Goal: Information Seeking & Learning: Learn about a topic

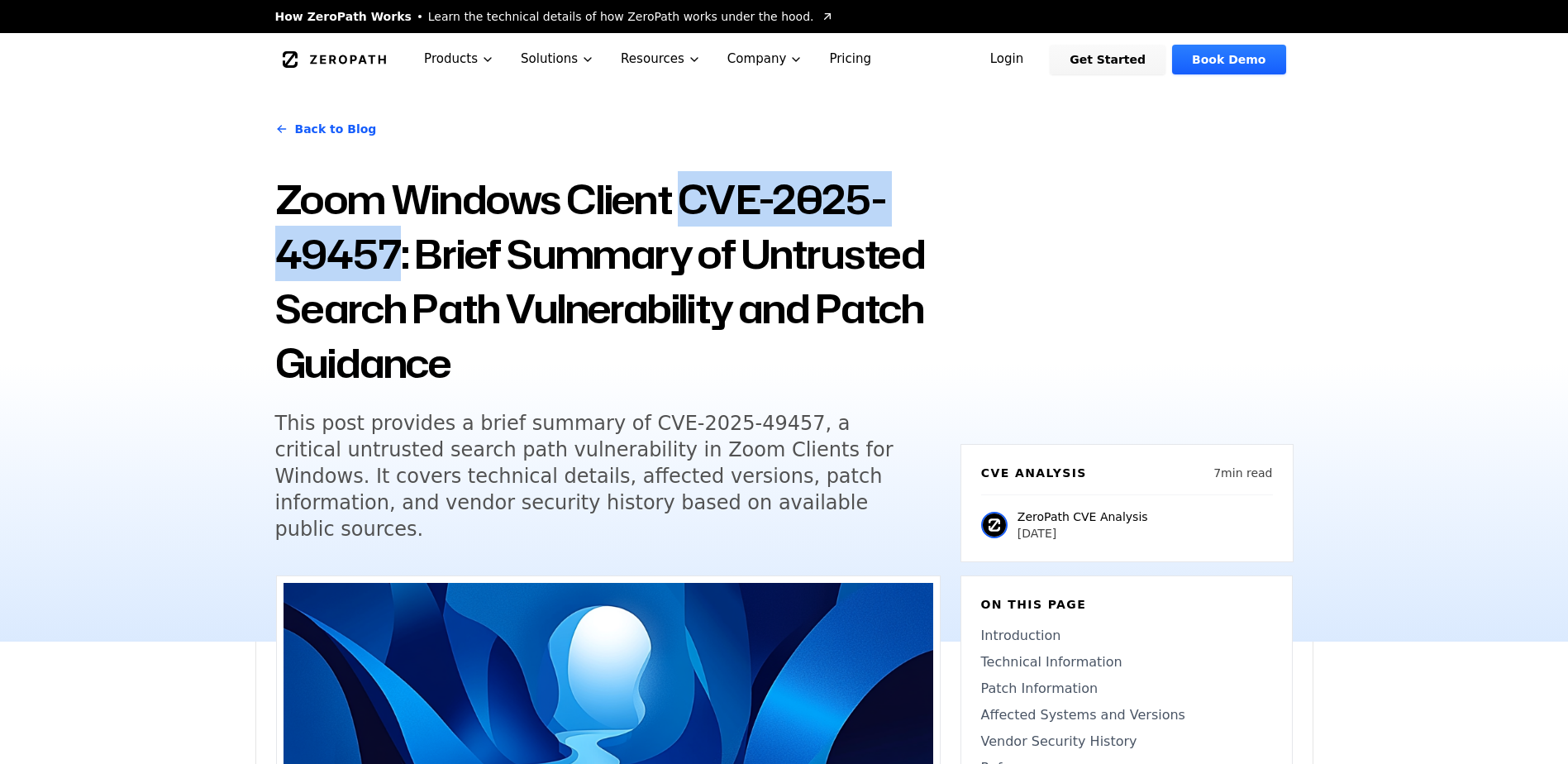
drag, startPoint x: 691, startPoint y: 205, endPoint x: 398, endPoint y: 243, distance: 295.5
click at [398, 243] on h1 "Zoom Windows Client CVE-2025-49457: Brief Summary of Untrusted Search Path Vuln…" at bounding box center [607, 280] width 665 height 218
copy h1 "CVE-2025-49457"
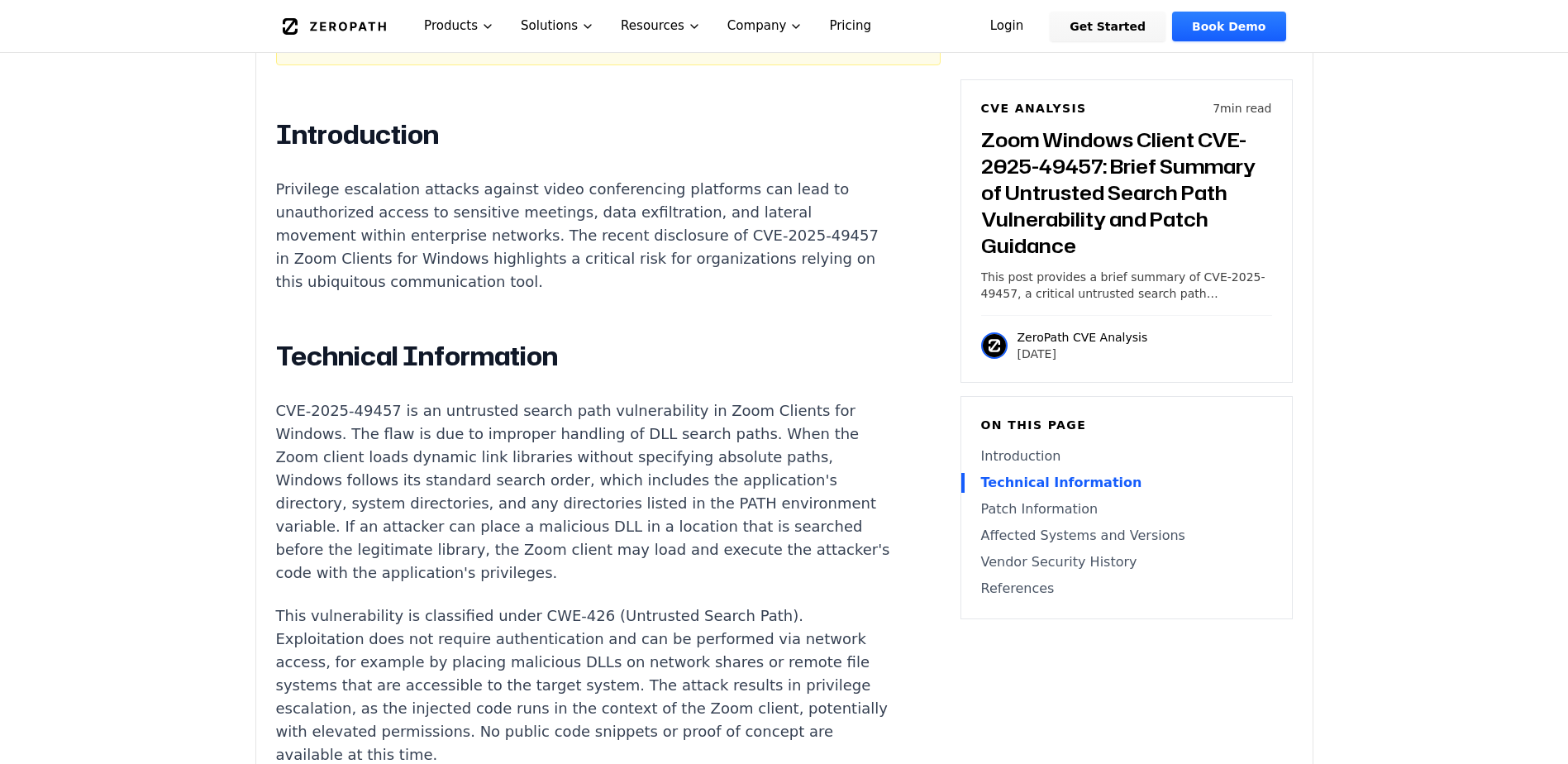
scroll to position [1157, 0]
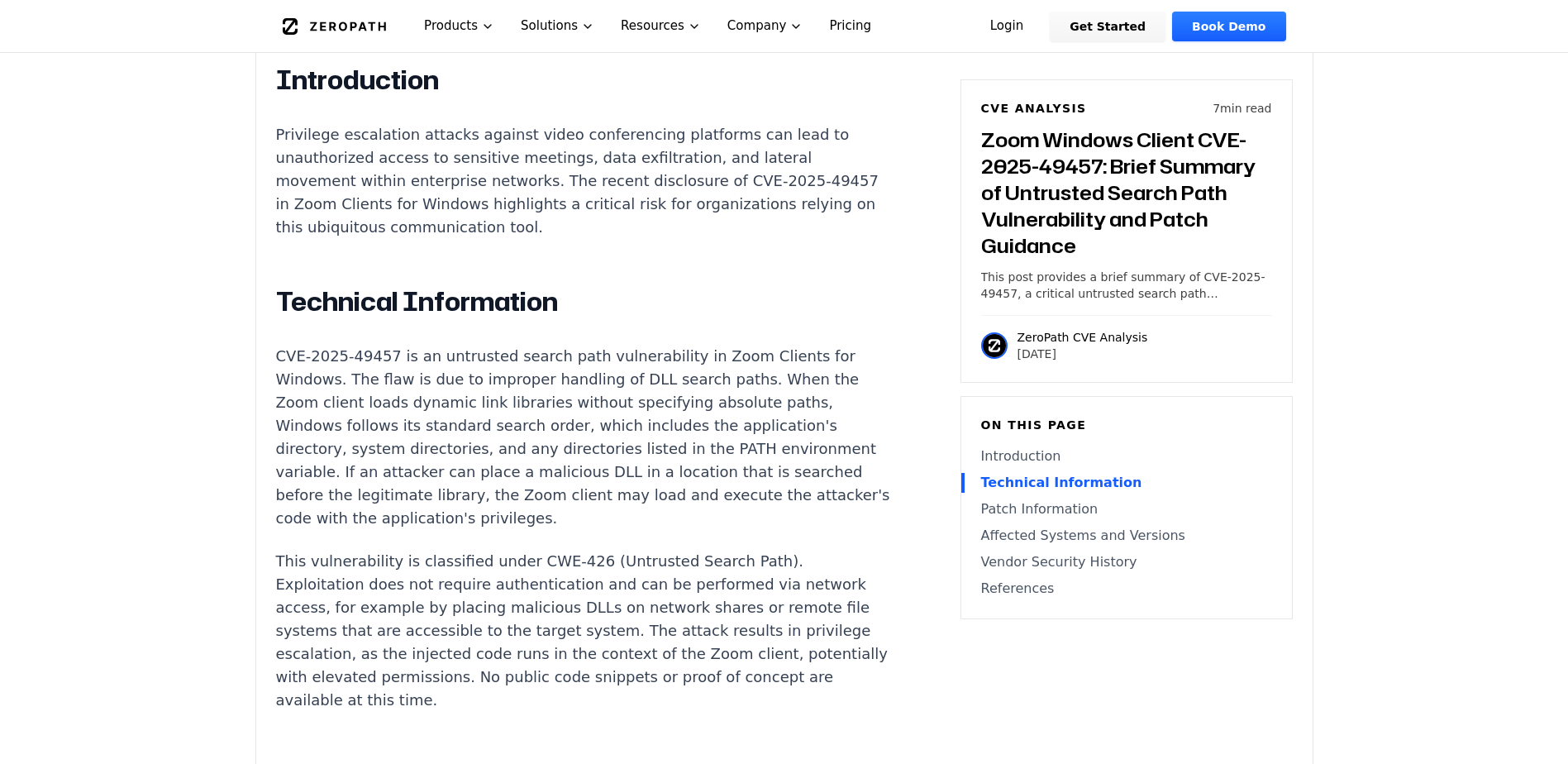
drag, startPoint x: 463, startPoint y: 431, endPoint x: 429, endPoint y: 432, distance: 34.0
drag, startPoint x: 429, startPoint y: 432, endPoint x: 403, endPoint y: 431, distance: 26.0
drag, startPoint x: 277, startPoint y: 434, endPoint x: 580, endPoint y: 445, distance: 303.2
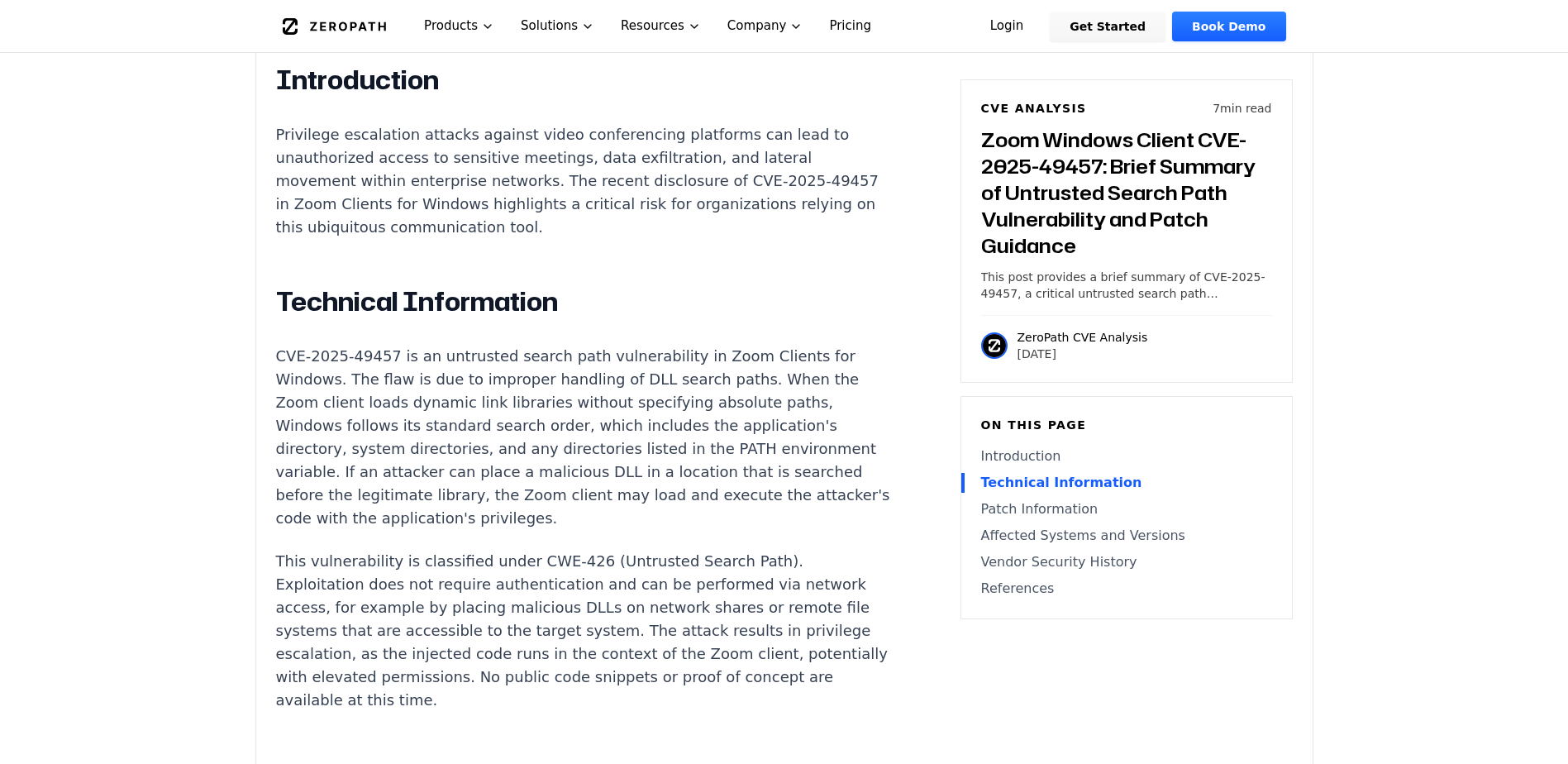
drag, startPoint x: 580, startPoint y: 445, endPoint x: 564, endPoint y: 473, distance: 32.2
drag, startPoint x: 390, startPoint y: 471, endPoint x: 736, endPoint y: 478, distance: 346.1
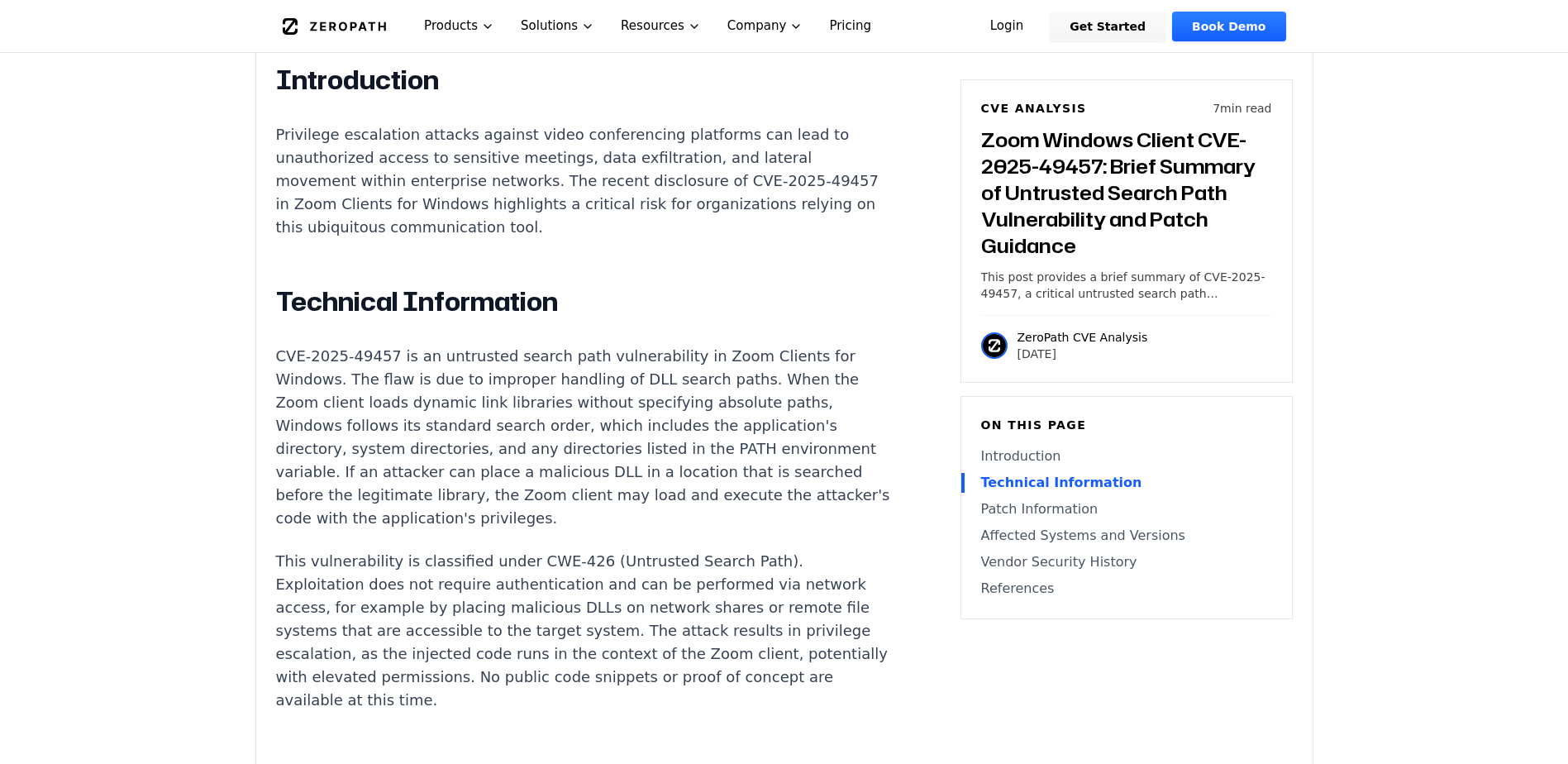
drag, startPoint x: 755, startPoint y: 476, endPoint x: 461, endPoint y: 472, distance: 294.0
drag, startPoint x: 461, startPoint y: 472, endPoint x: 470, endPoint y: 479, distance: 11.4
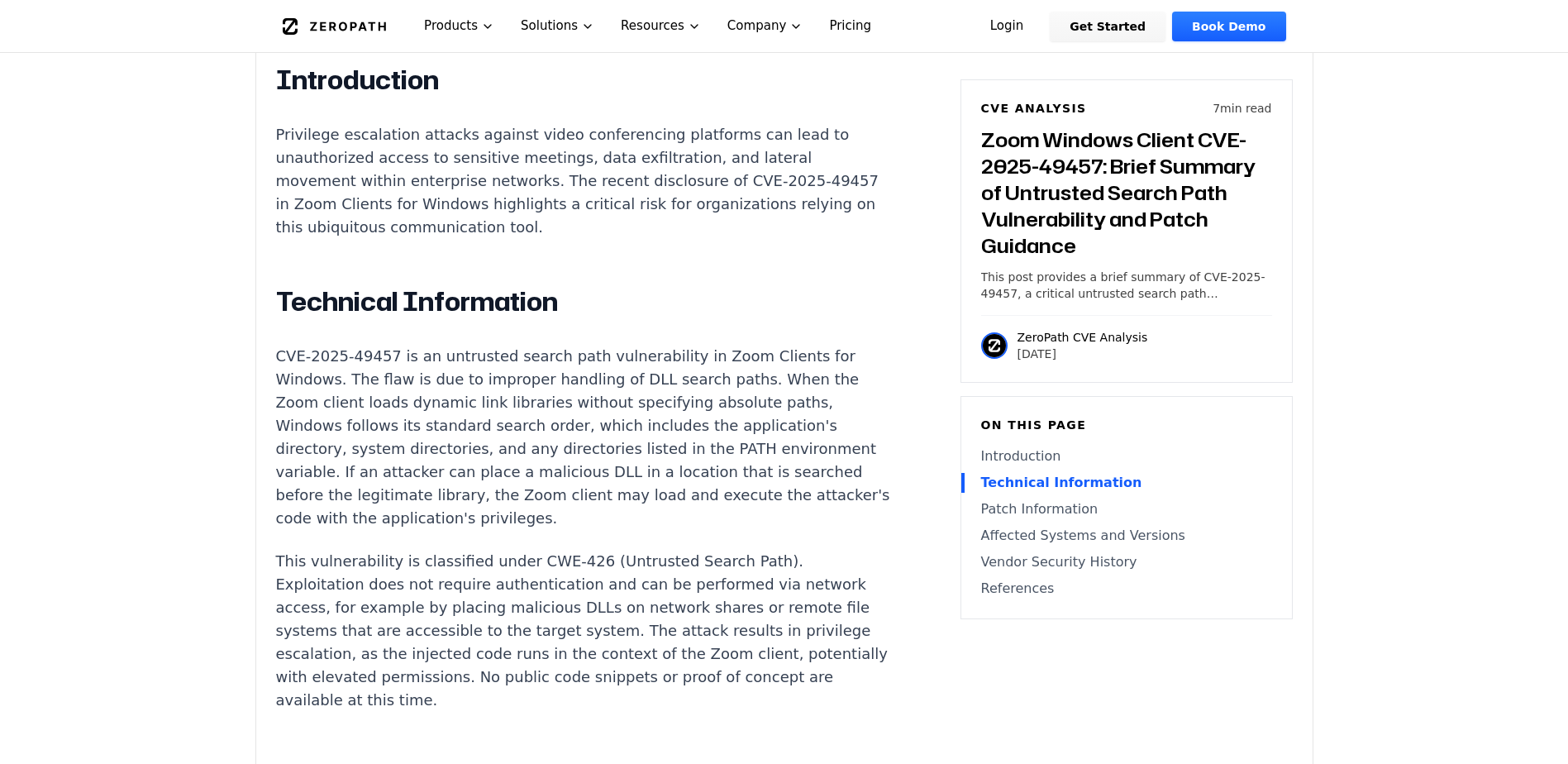
drag, startPoint x: 480, startPoint y: 475, endPoint x: 757, endPoint y: 471, distance: 277.0
drag, startPoint x: 757, startPoint y: 471, endPoint x: 714, endPoint y: 477, distance: 43.4
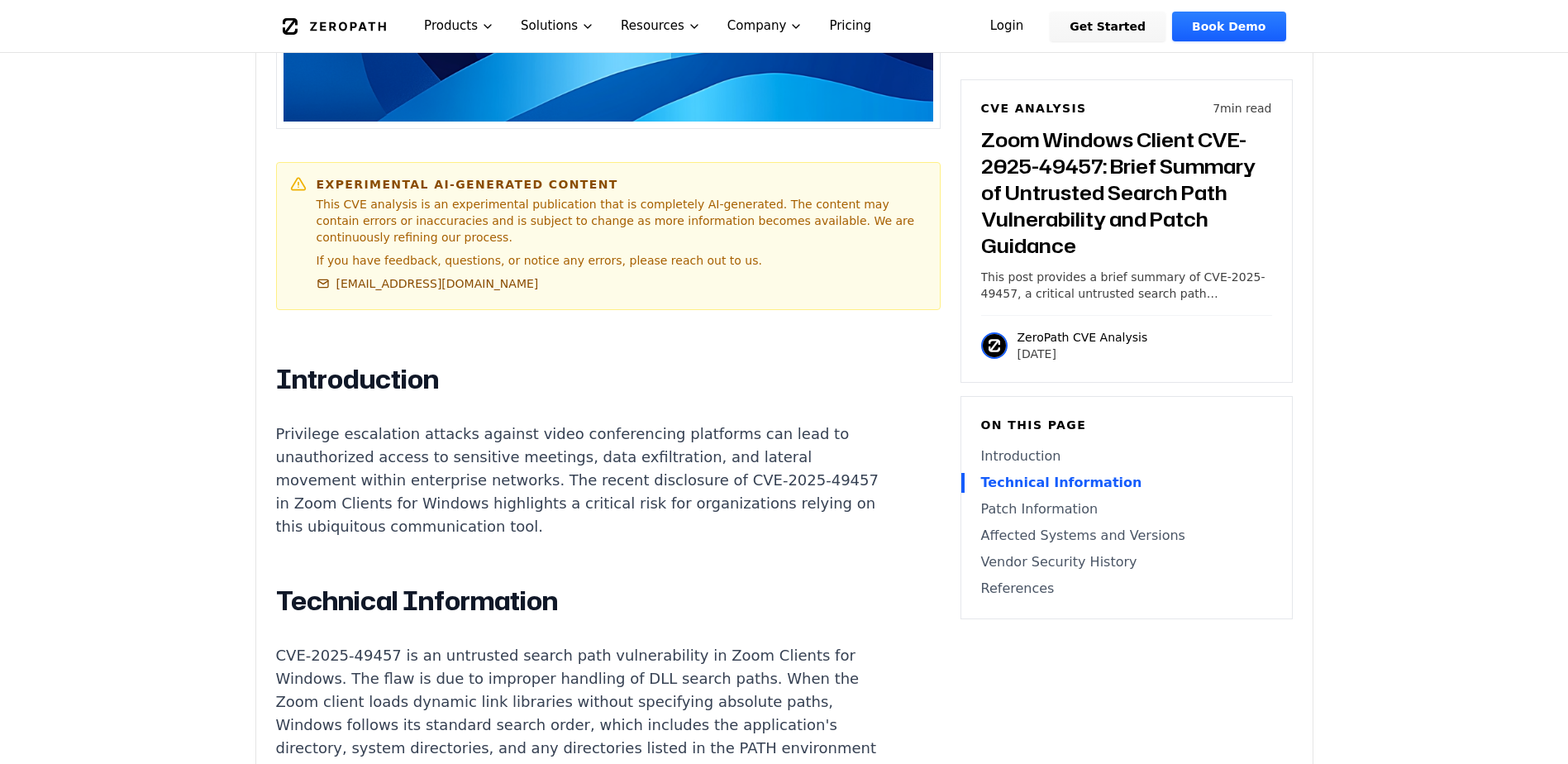
scroll to position [910, 0]
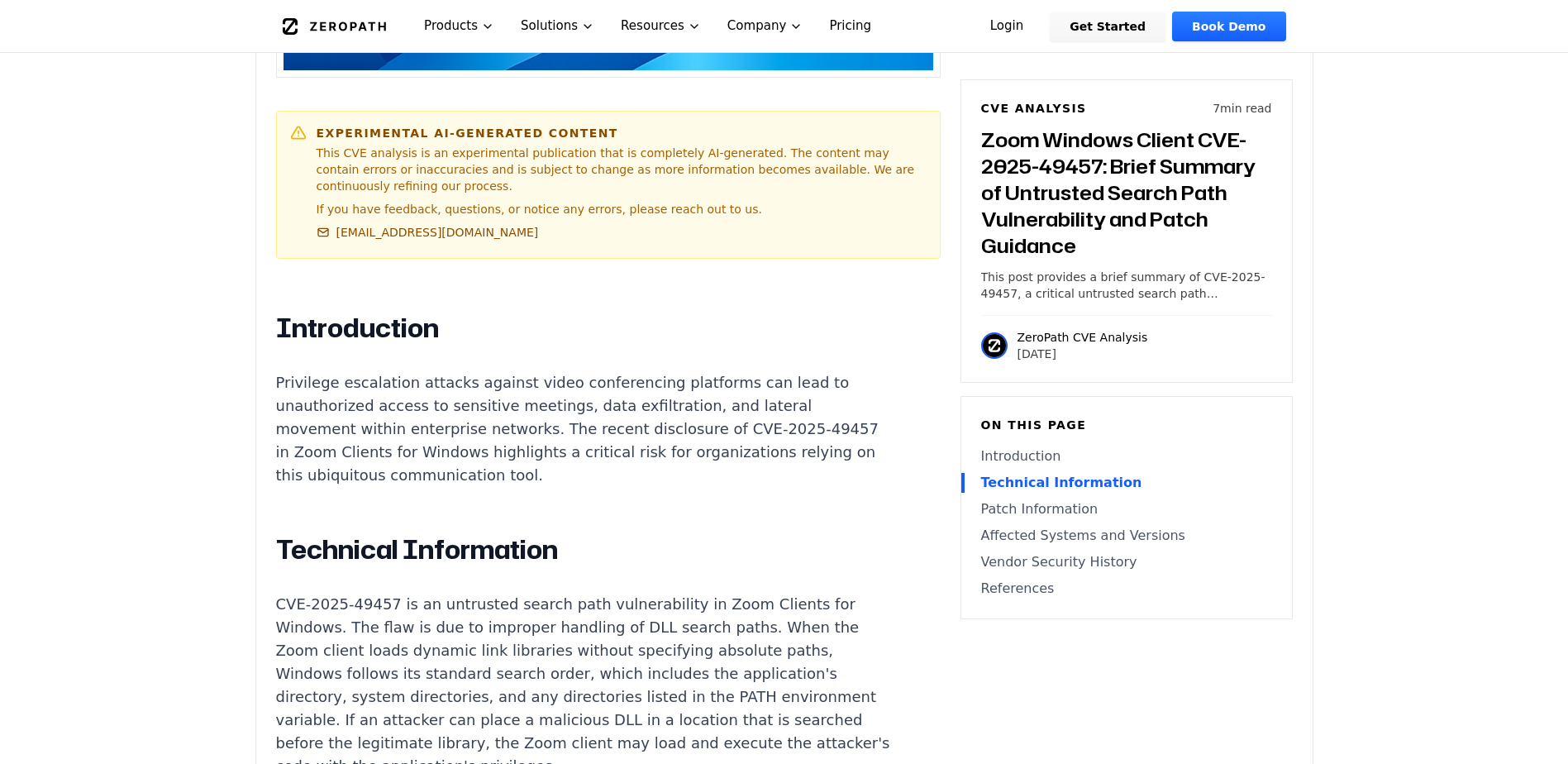
click at [1015, 517] on link "Patch Information" at bounding box center [1126, 510] width 291 height 20
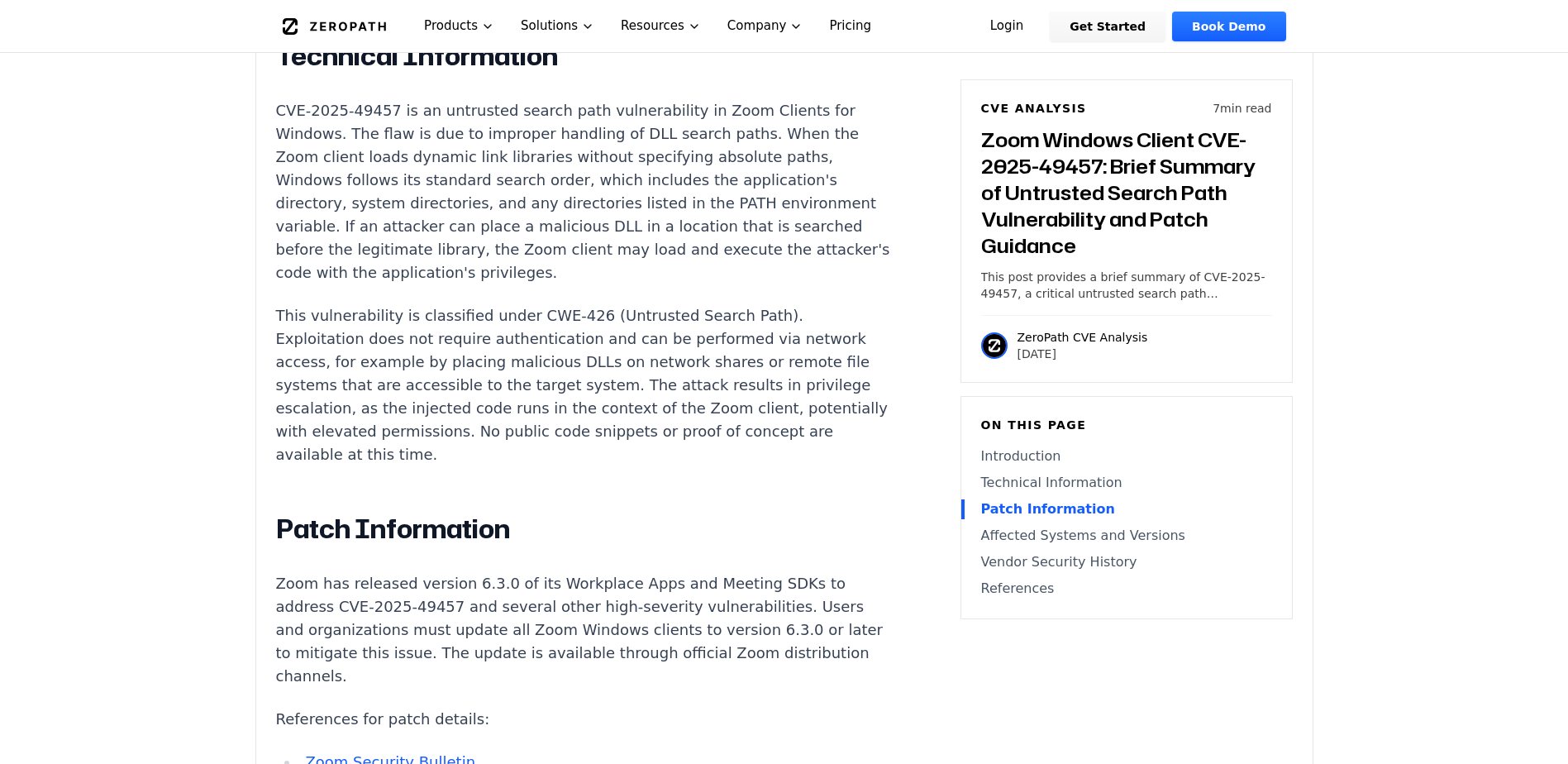
scroll to position [1432, 0]
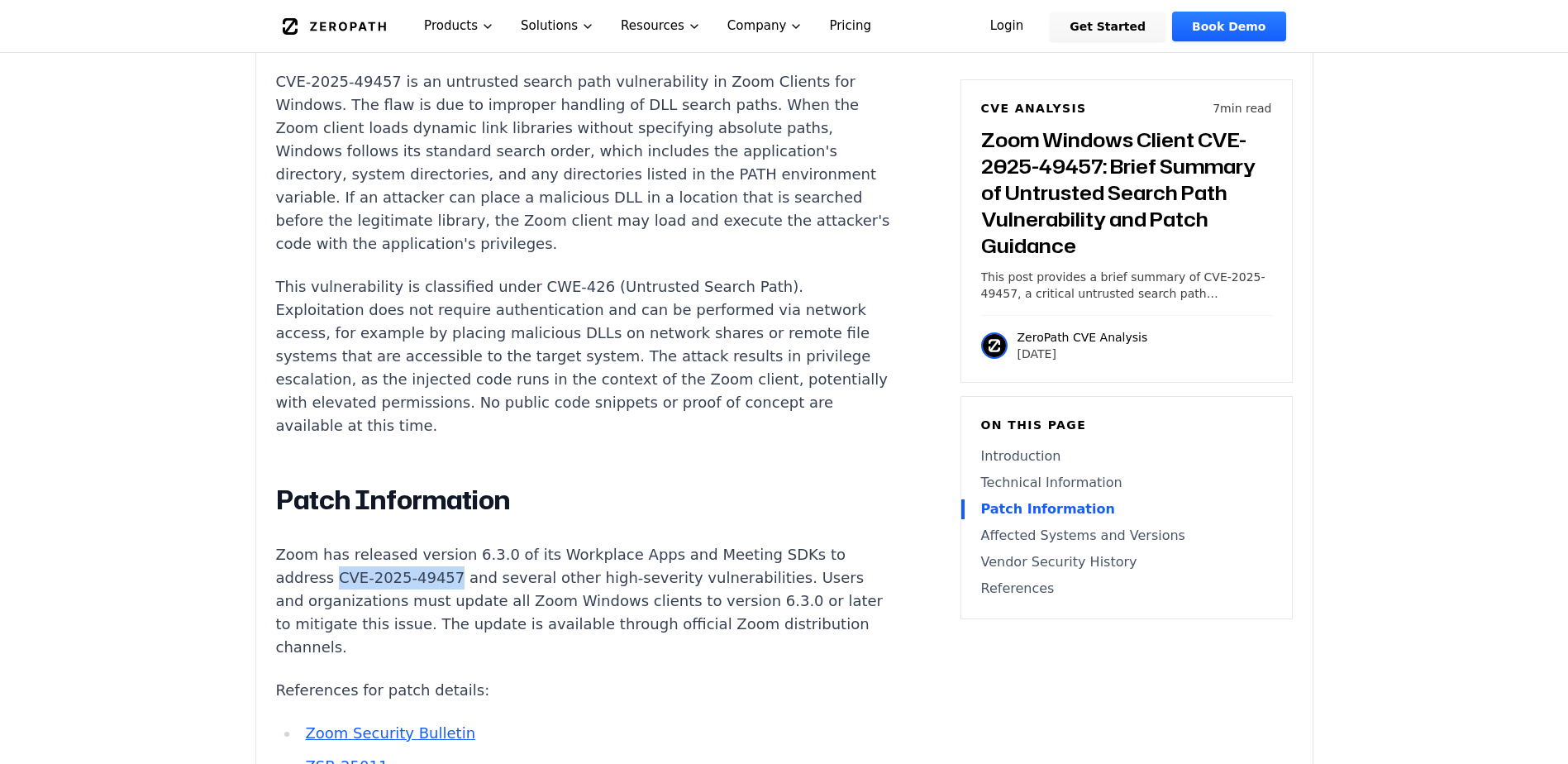
drag, startPoint x: 335, startPoint y: 172, endPoint x: 440, endPoint y: 177, distance: 105.1
click at [440, 543] on p "Zoom has released version 6.3.0 of its Workplace Apps and Meeting SDKs to addre…" at bounding box center [583, 600] width 615 height 115
copy p "CVE-2025-49457"
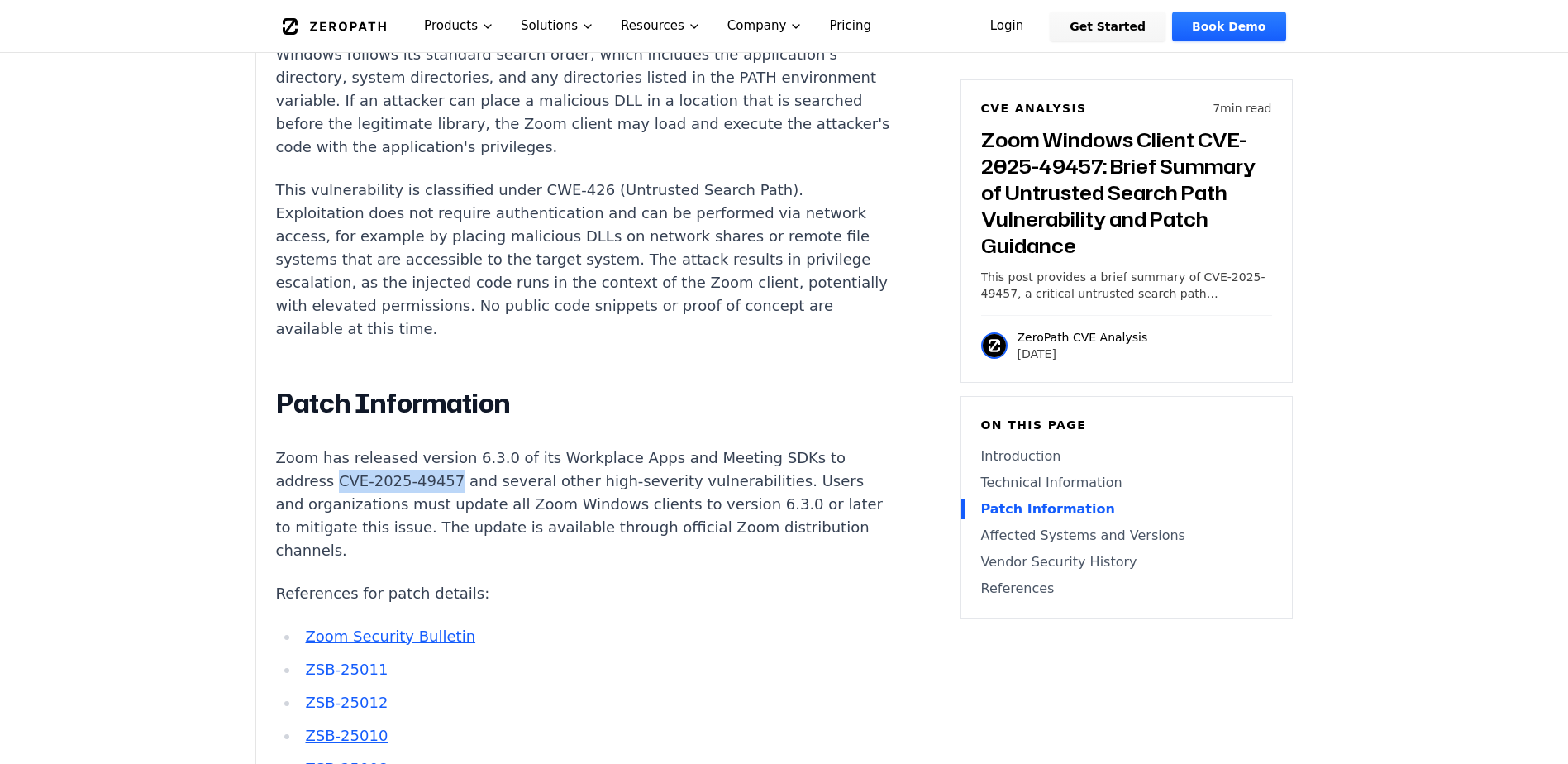
scroll to position [1681, 0]
